Goal: Information Seeking & Learning: Learn about a topic

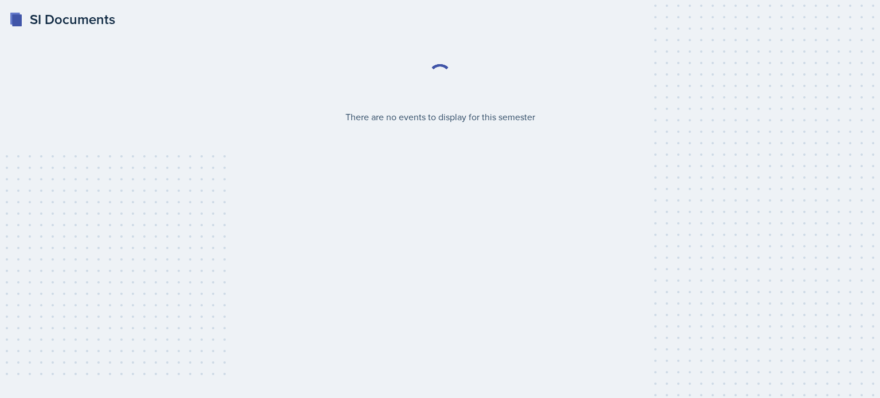
select select "2bed604d-1099-4043-b1bc-2365e8740244"
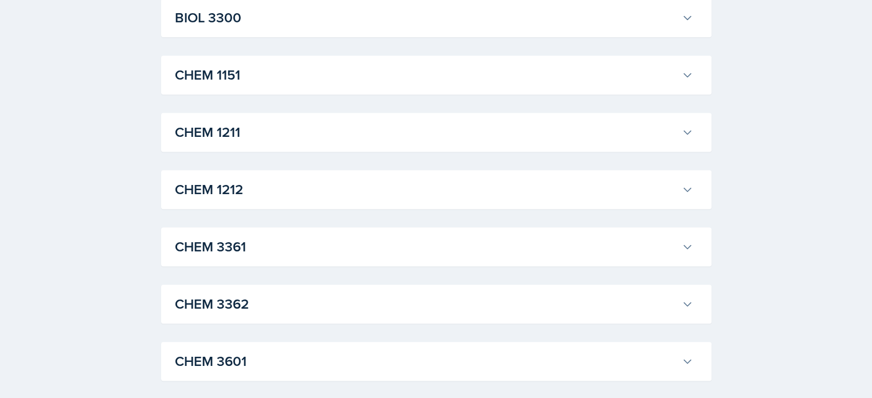
scroll to position [516, 0]
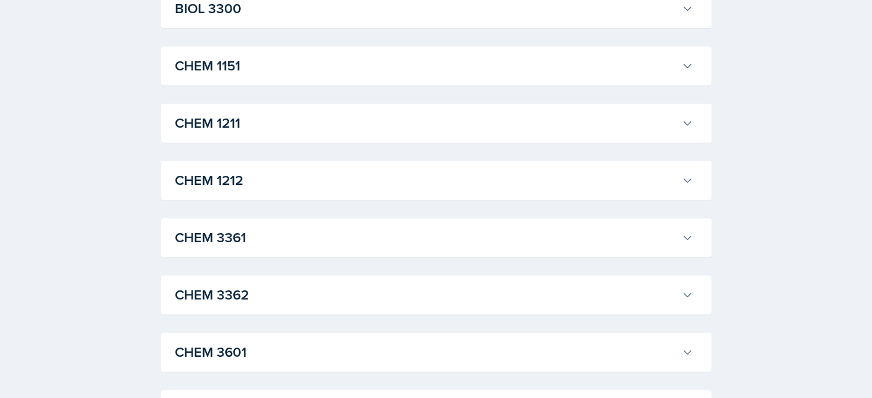
click at [280, 178] on h3 "CHEM 1212" at bounding box center [426, 180] width 502 height 21
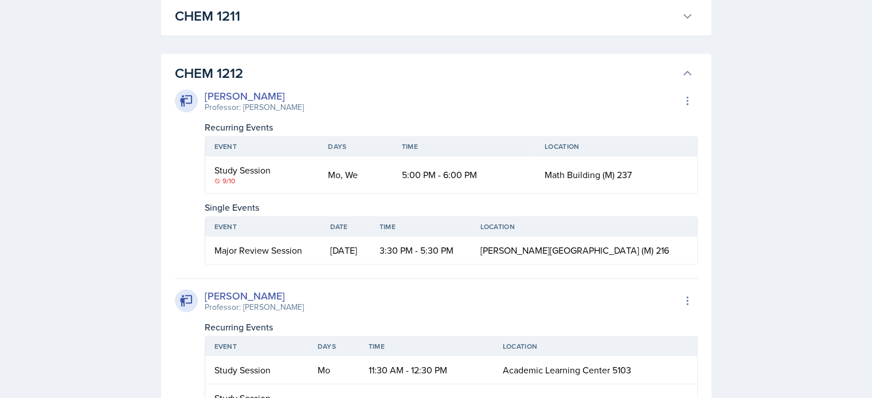
scroll to position [630, 0]
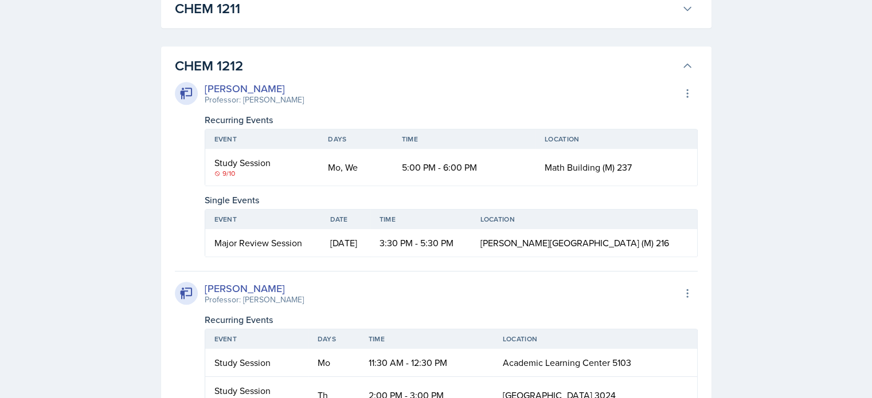
drag, startPoint x: 332, startPoint y: 100, endPoint x: 236, endPoint y: 98, distance: 96.3
click at [236, 98] on div "[PERSON_NAME] Professor: [PERSON_NAME] Export to Google Calendar" at bounding box center [436, 93] width 523 height 25
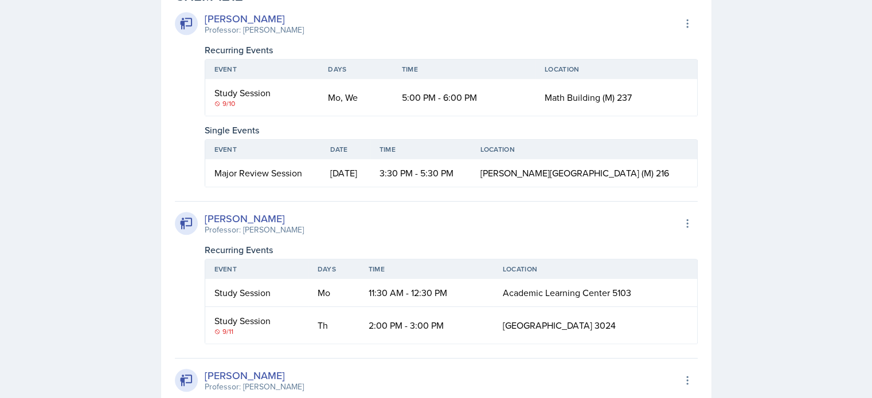
scroll to position [688, 0]
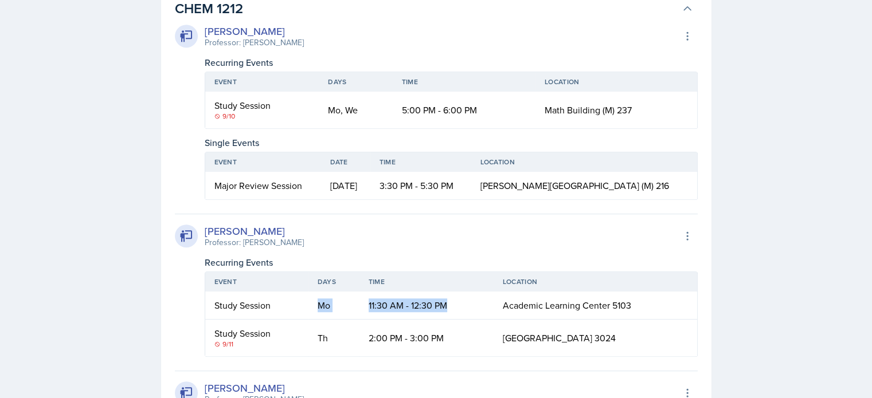
drag, startPoint x: 461, startPoint y: 303, endPoint x: 315, endPoint y: 307, distance: 146.2
click at [315, 307] on tr "Study Session Mo 11:30 AM - 12:30 PM [GEOGRAPHIC_DATA] 5103" at bounding box center [451, 306] width 492 height 28
click at [295, 238] on div "[PERSON_NAME] Professor: [PERSON_NAME] Export to Google Calendar" at bounding box center [436, 235] width 523 height 25
drag, startPoint x: 319, startPoint y: 301, endPoint x: 651, endPoint y: 304, distance: 332.4
click at [651, 304] on tr "Study Session Mo 11:30 AM - 12:30 PM [GEOGRAPHIC_DATA] 5103" at bounding box center [451, 306] width 492 height 28
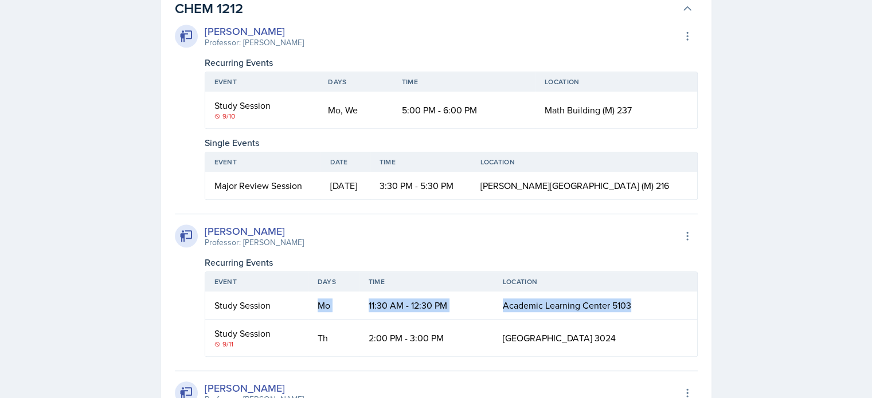
drag, startPoint x: 352, startPoint y: 335, endPoint x: 642, endPoint y: 338, distance: 290.5
click at [642, 338] on tr "Study Session [DATE] 2:00 PM - 3:00 PM [GEOGRAPHIC_DATA] 3024" at bounding box center [451, 338] width 492 height 37
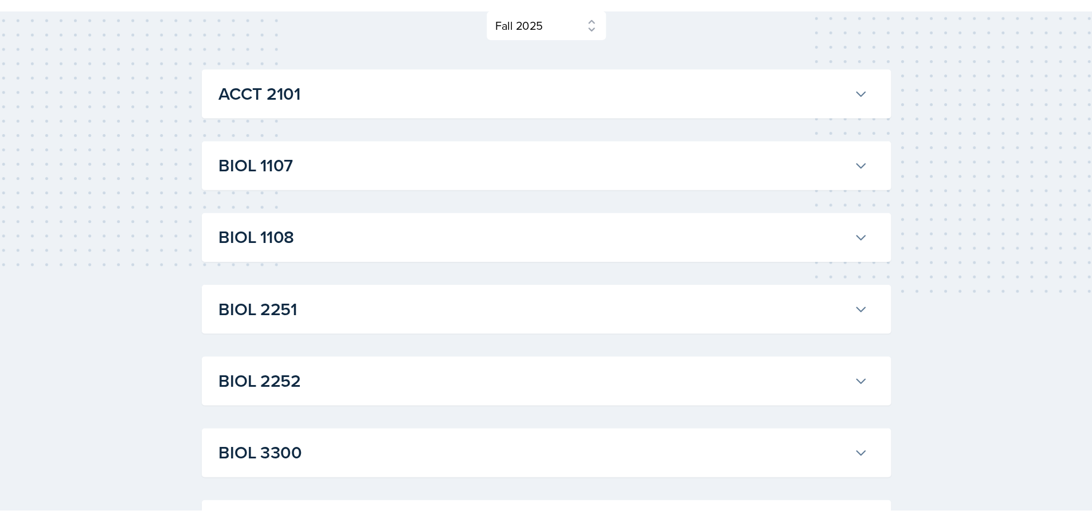
scroll to position [0, 0]
